Goal: Task Accomplishment & Management: Manage account settings

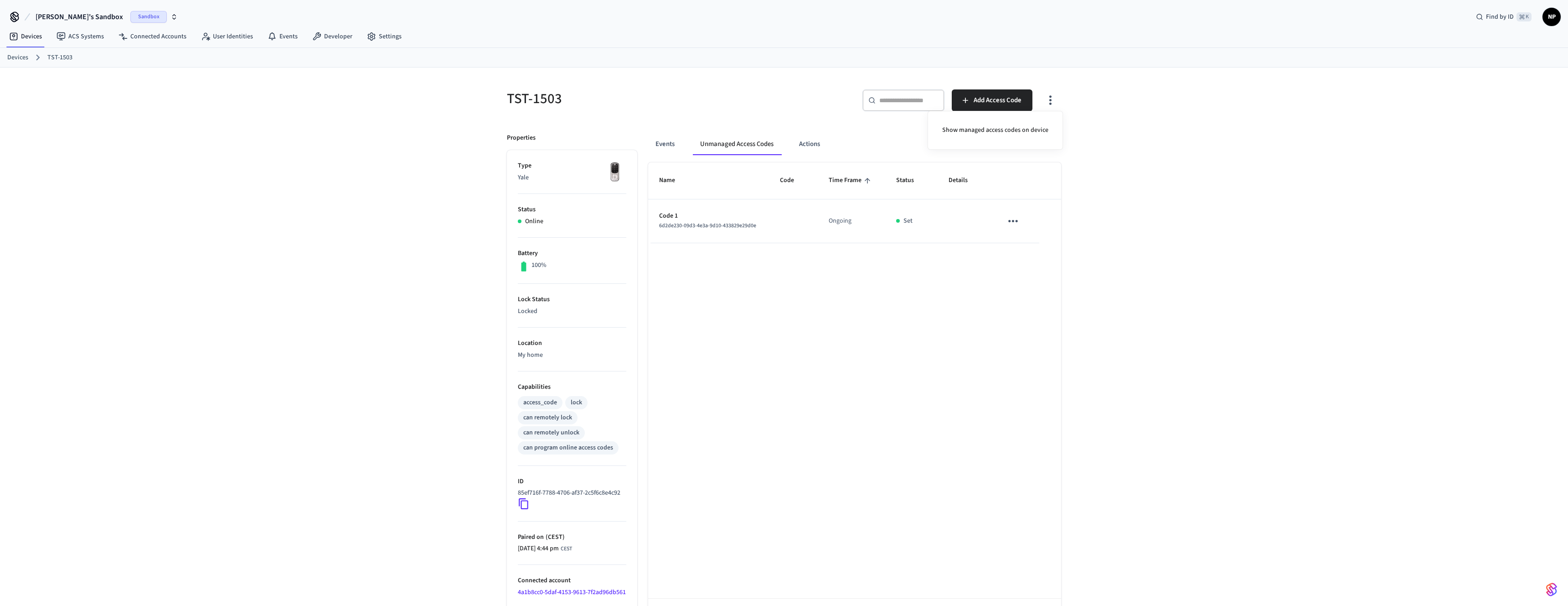
scroll to position [8, 0]
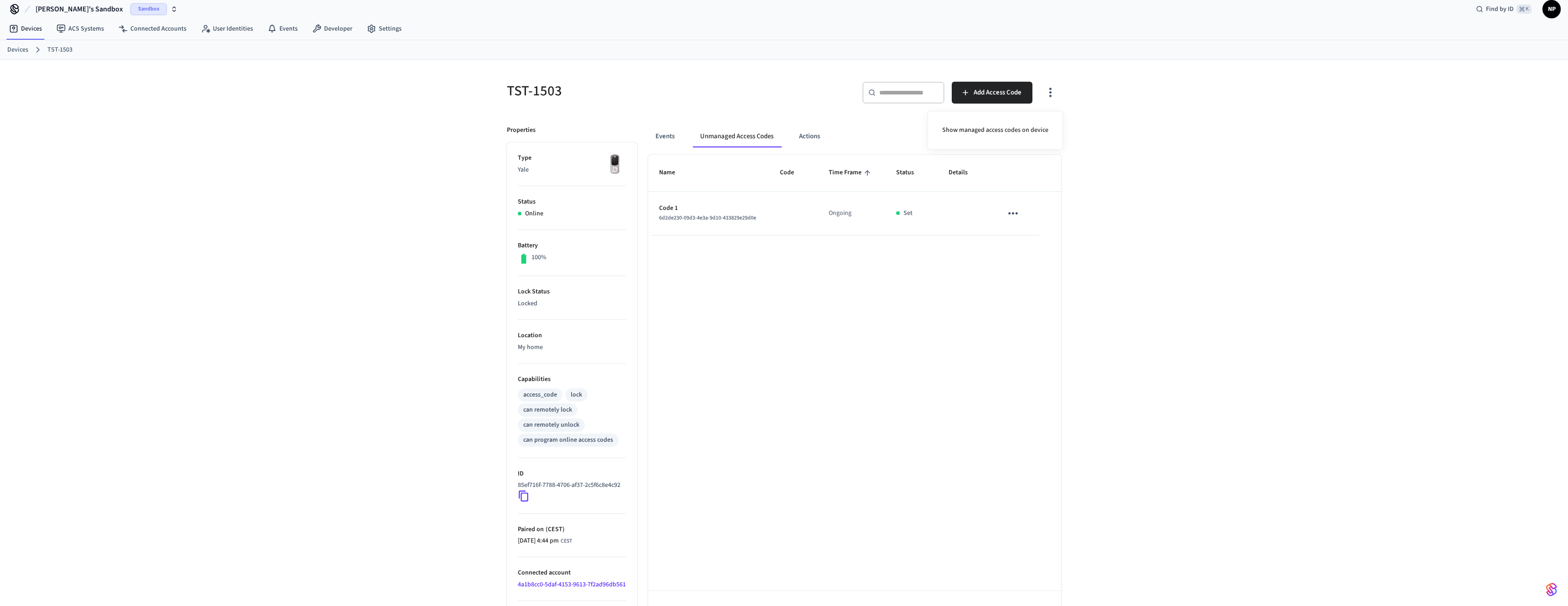
click at [975, 292] on div at bounding box center [784, 303] width 1568 height 606
click at [1015, 210] on icon "sticky table" at bounding box center [1013, 213] width 15 height 15
click at [997, 86] on div at bounding box center [784, 303] width 1568 height 606
click at [987, 98] on span "Add Access Code" at bounding box center [997, 92] width 48 height 12
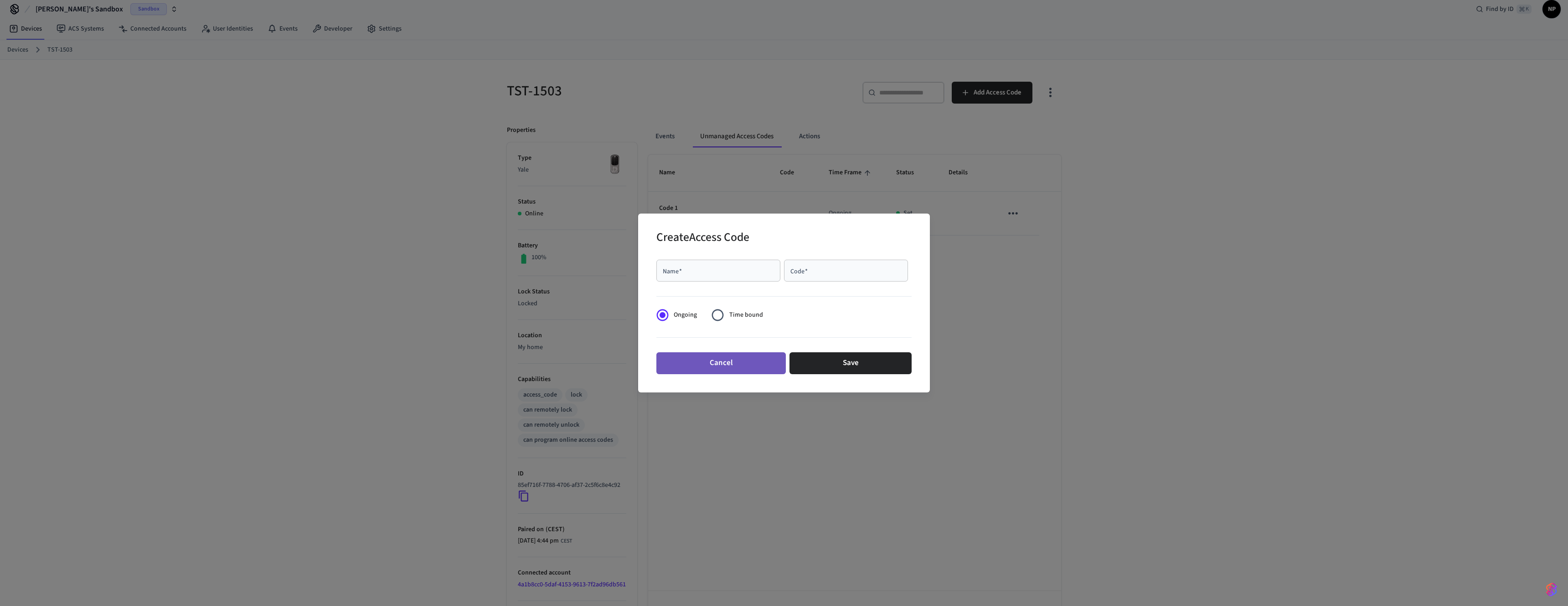
click at [727, 358] on button "Cancel" at bounding box center [721, 363] width 129 height 22
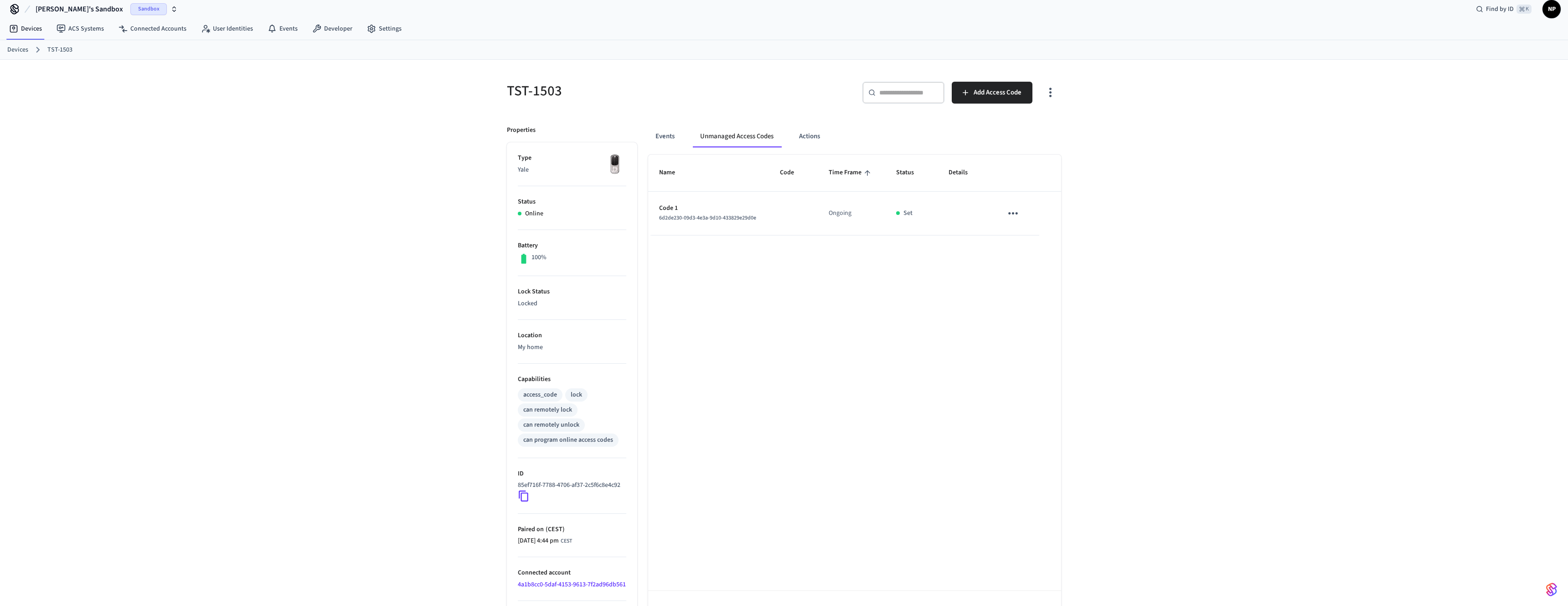
click at [1052, 97] on icon "button" at bounding box center [1050, 93] width 15 height 15
click at [1014, 135] on li "Show managed access codes on device" at bounding box center [996, 130] width 121 height 24
click at [692, 215] on div at bounding box center [784, 303] width 1568 height 606
click at [1007, 212] on icon "sticky table" at bounding box center [1013, 213] width 15 height 15
click at [1041, 243] on li "Edit" at bounding box center [1035, 240] width 44 height 24
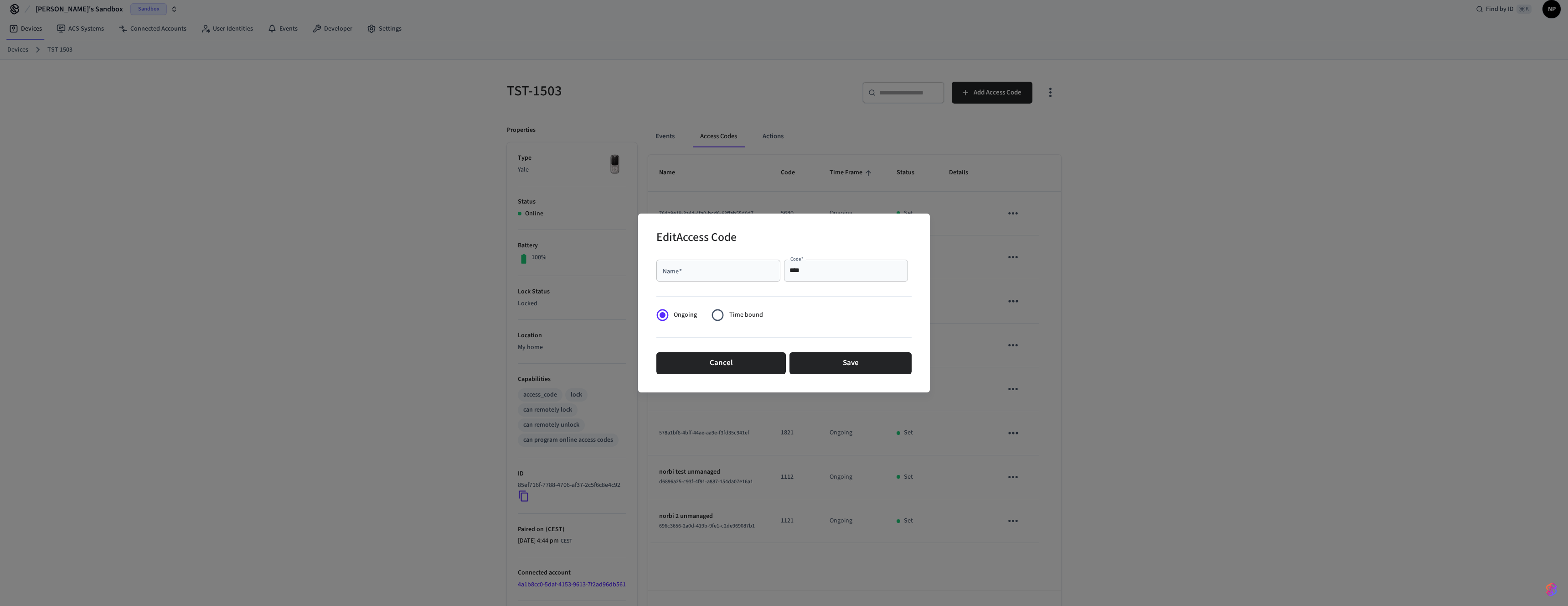
click at [1036, 309] on div "Edit Access Code Name   * Name   * Code   * **** Code   * Ongoing Time bound Ca…" at bounding box center [784, 303] width 1568 height 606
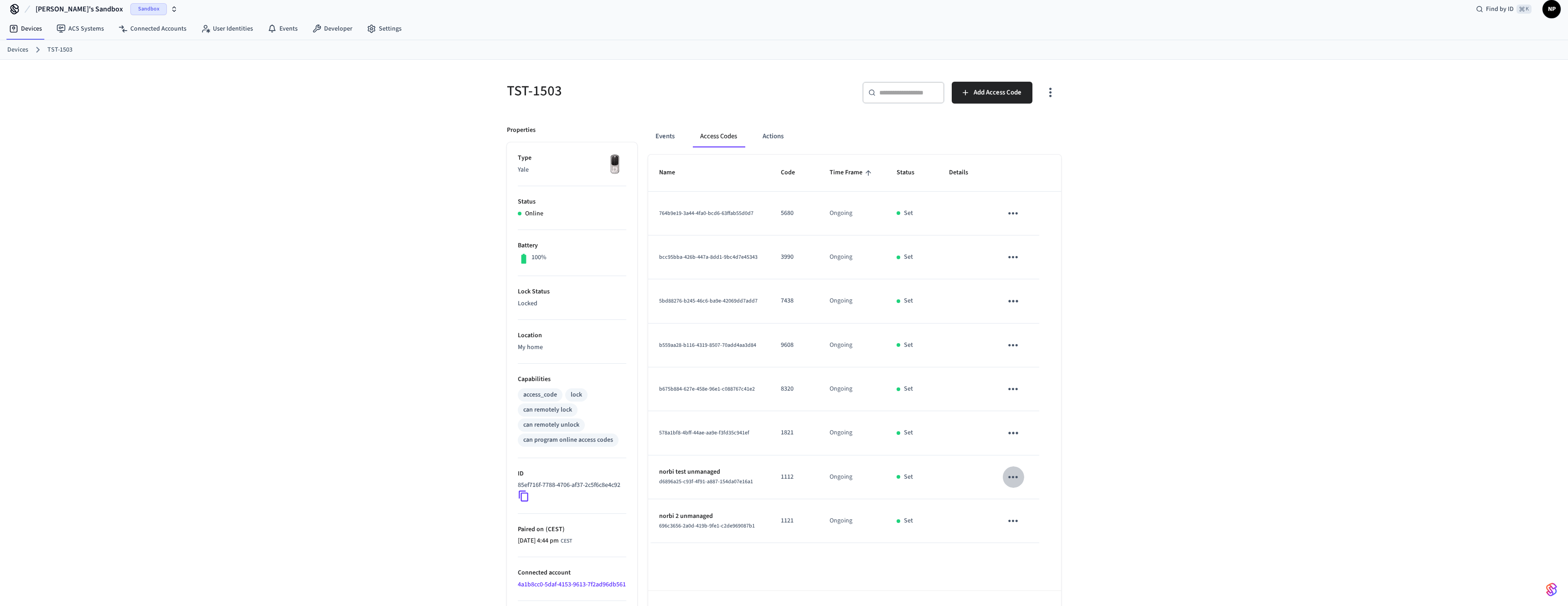
click at [1012, 478] on icon "sticky table" at bounding box center [1013, 477] width 15 height 15
click at [1023, 499] on li "Edit" at bounding box center [1035, 503] width 44 height 24
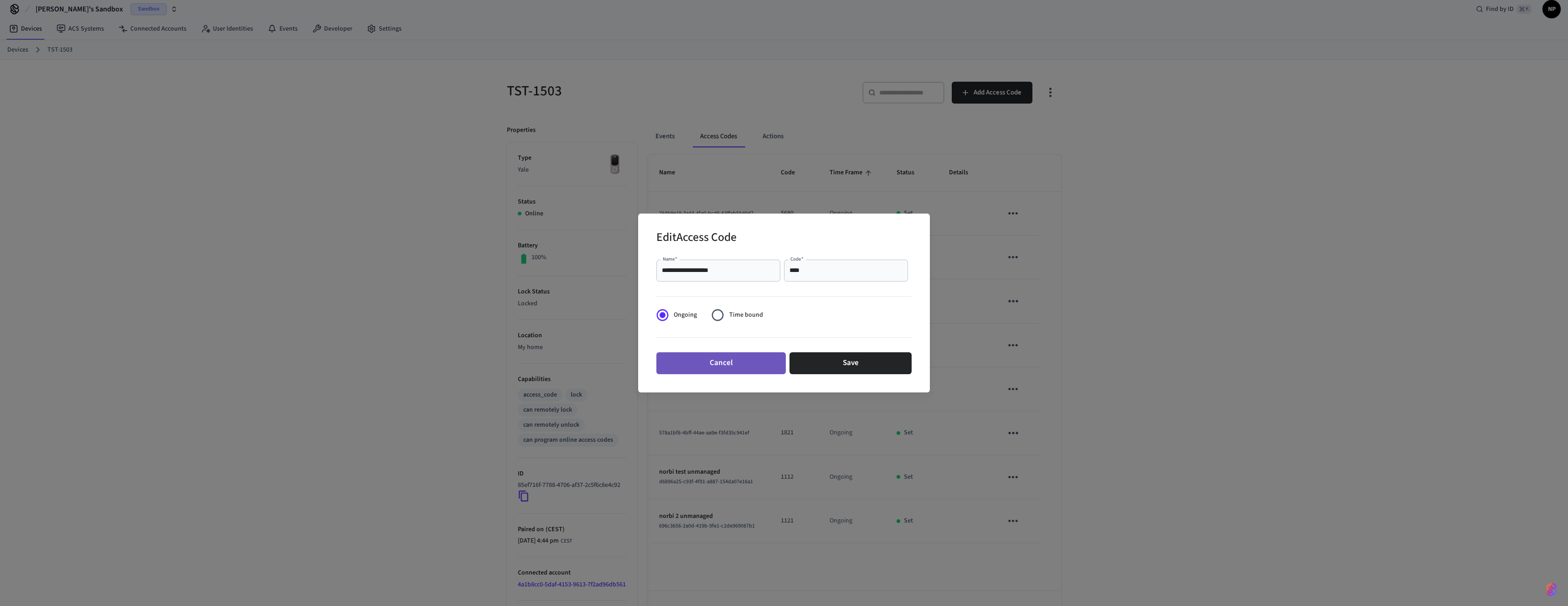
click at [737, 361] on button "Cancel" at bounding box center [721, 363] width 129 height 22
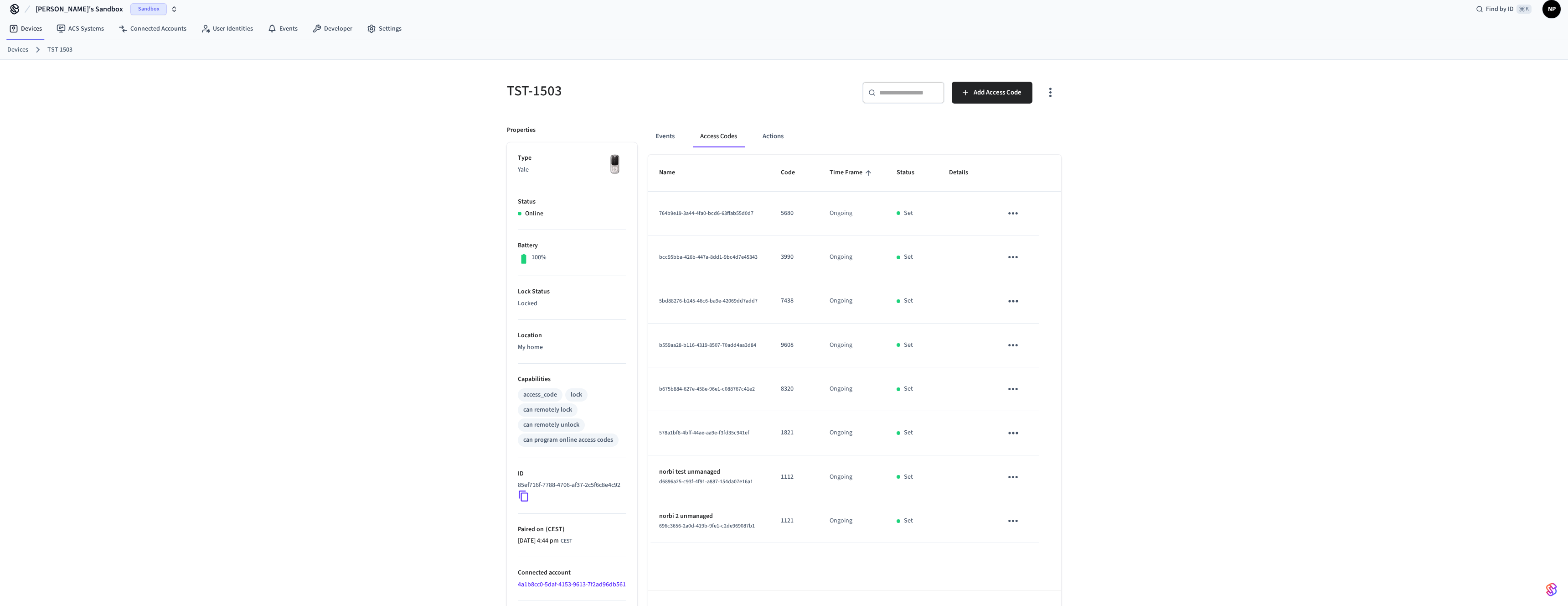
click at [270, 225] on div "TST-1503 ​ ​ Add Access Code Properties Type Yale Status Online Battery 100% Lo…" at bounding box center [784, 347] width 1568 height 574
